Goal: Navigation & Orientation: Find specific page/section

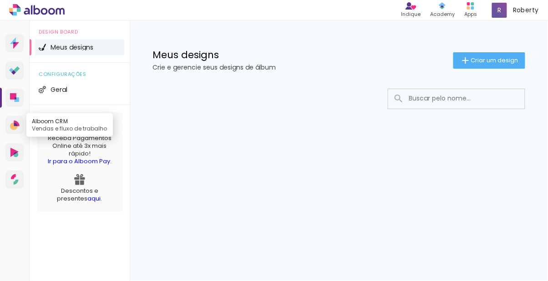
click at [21, 133] on link "Alboom CRM Vendas e fluxo de trabalho" at bounding box center [14, 125] width 18 height 18
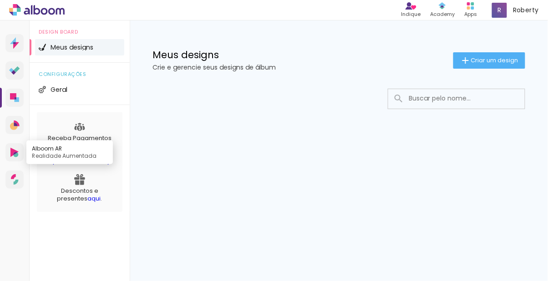
click at [15, 156] on icon at bounding box center [15, 154] width 5 height 5
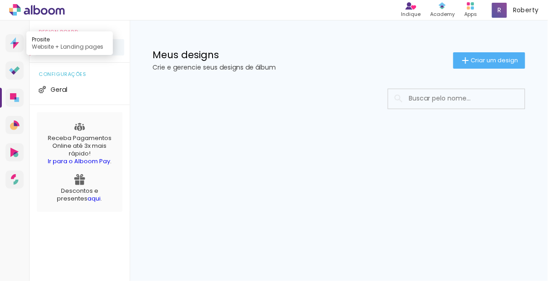
click at [14, 42] on icon at bounding box center [14, 43] width 3 height 2
